Goal: Task Accomplishment & Management: Manage account settings

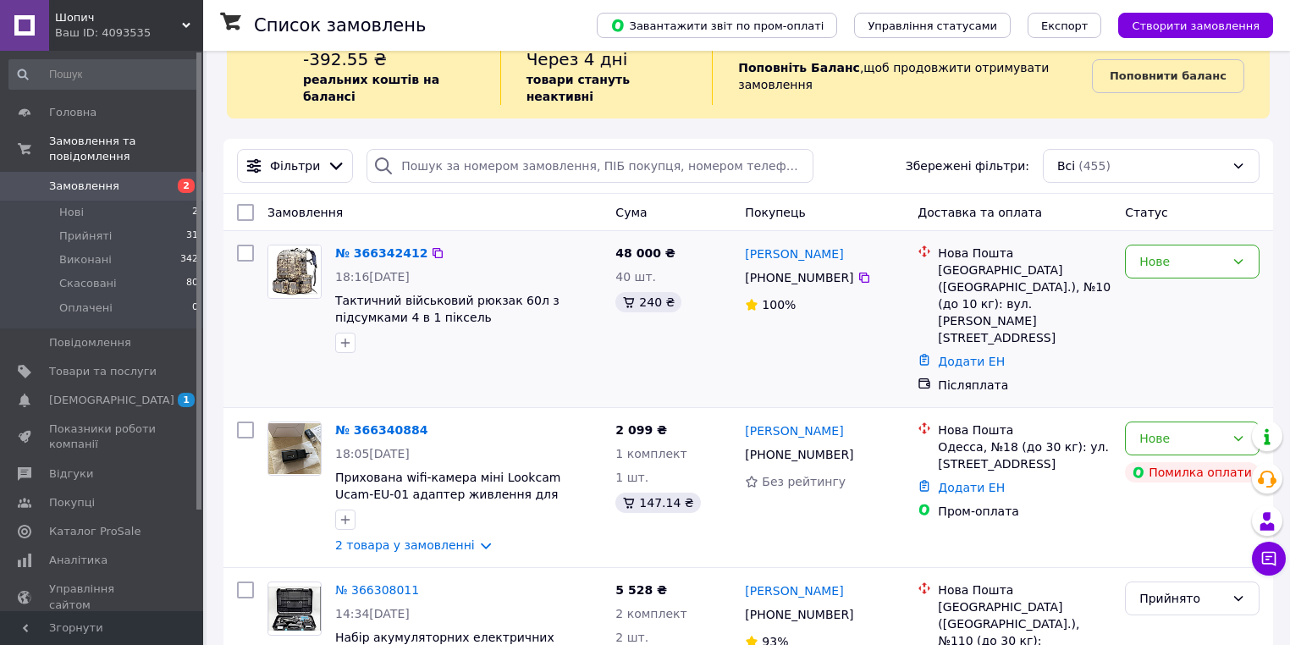
scroll to position [169, 0]
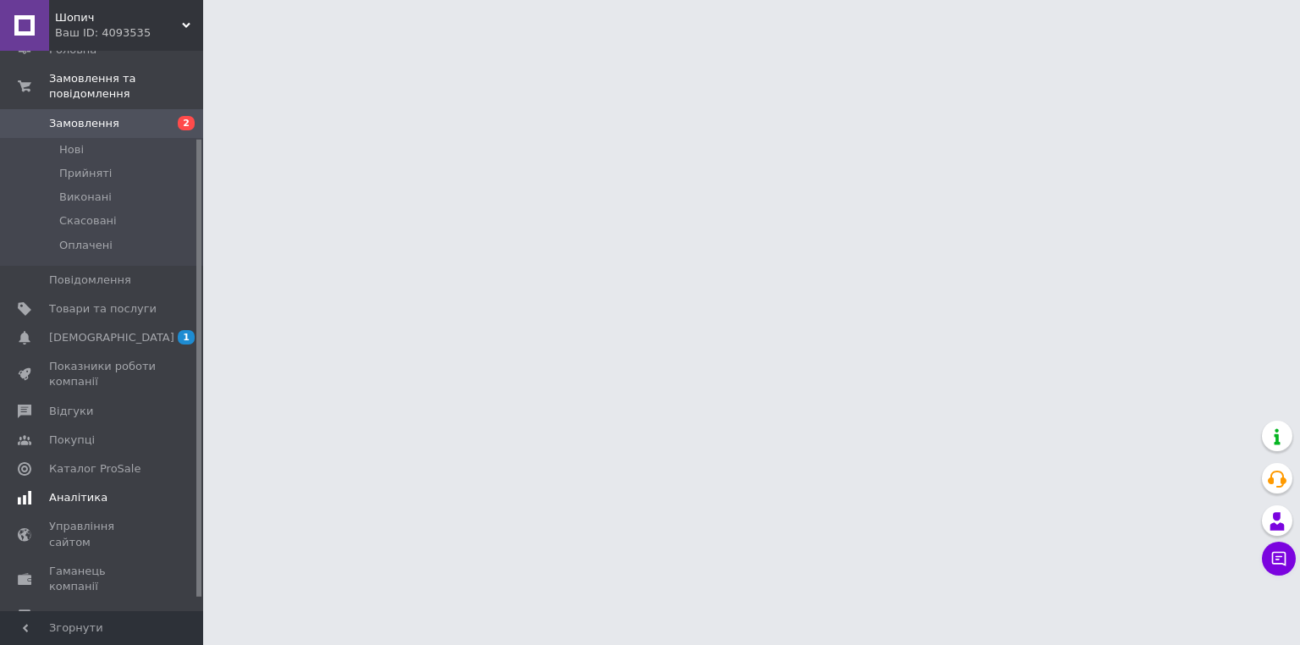
scroll to position [123, 0]
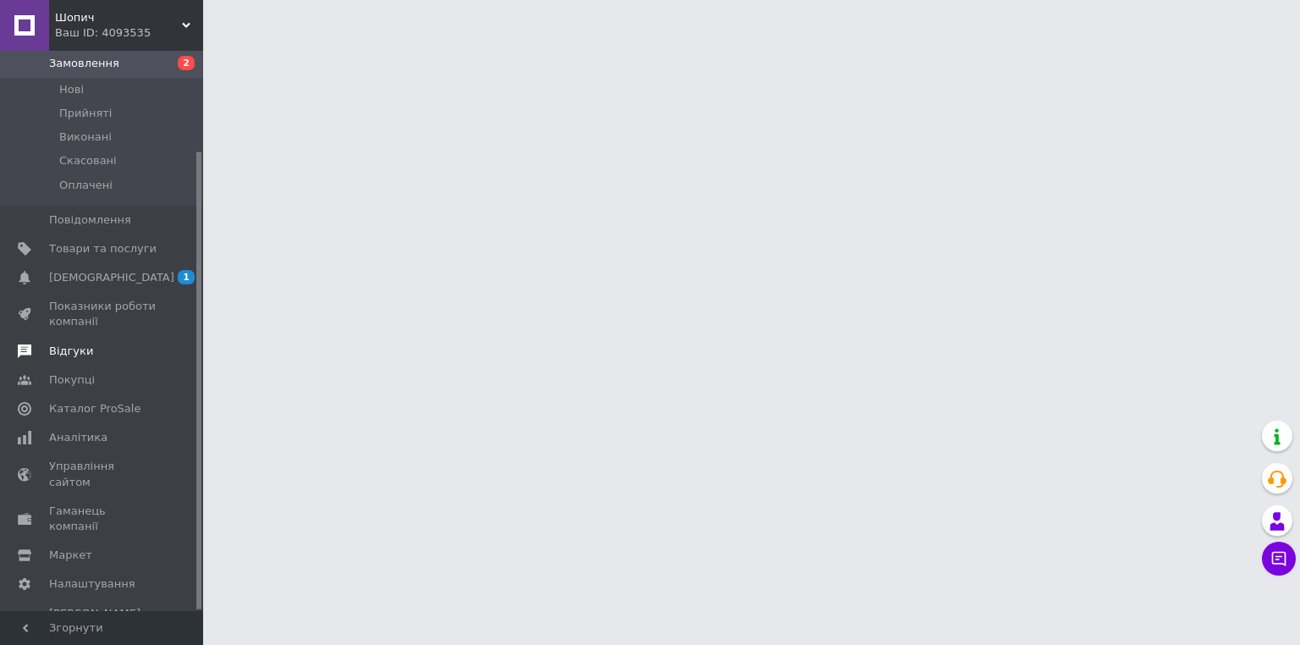
click at [73, 344] on span "Відгуки" at bounding box center [71, 351] width 44 height 15
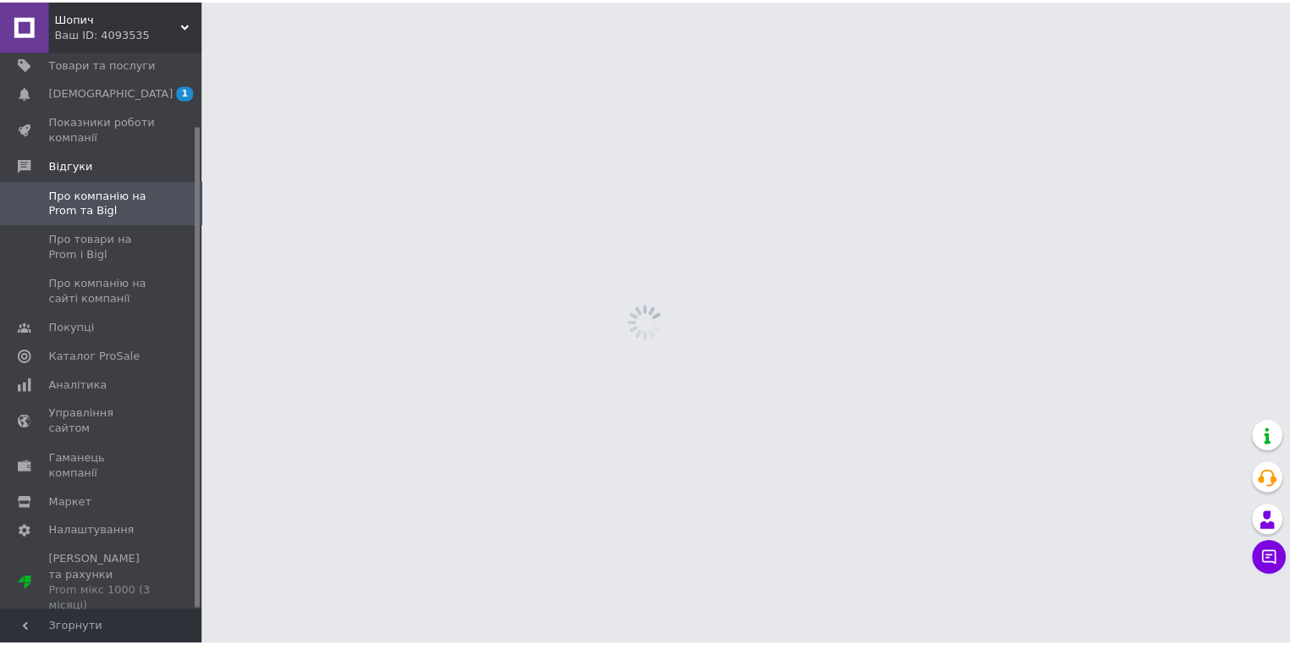
scroll to position [85, 0]
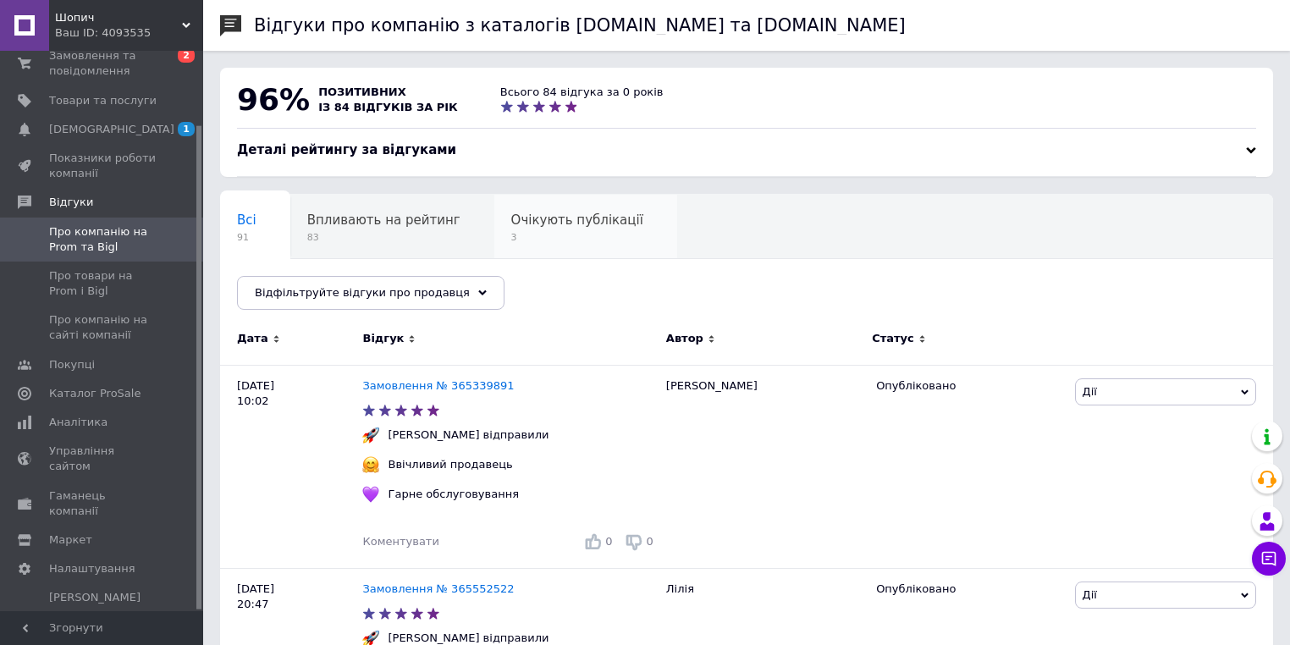
click at [517, 213] on span "Очікують публікації" at bounding box center [577, 219] width 132 height 15
